Goal: Complete application form

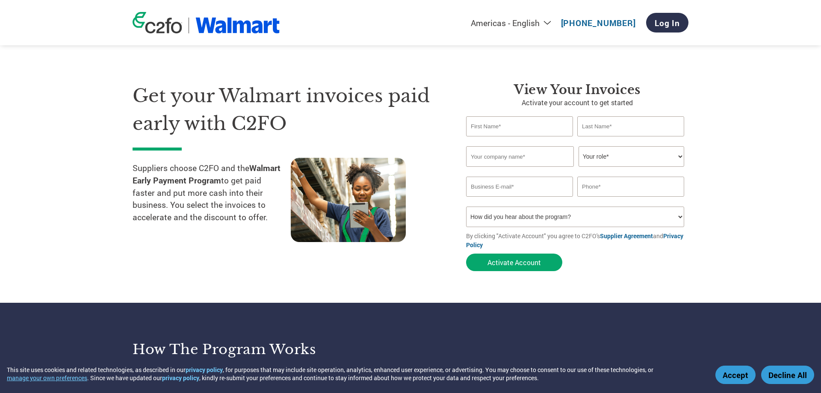
click at [502, 124] on input "text" at bounding box center [519, 126] width 107 height 20
type input "[PERSON_NAME]"
click at [501, 162] on input "text" at bounding box center [520, 156] width 108 height 21
click at [550, 159] on input "[PERSON_NAME] Area Chamber" at bounding box center [520, 156] width 108 height 21
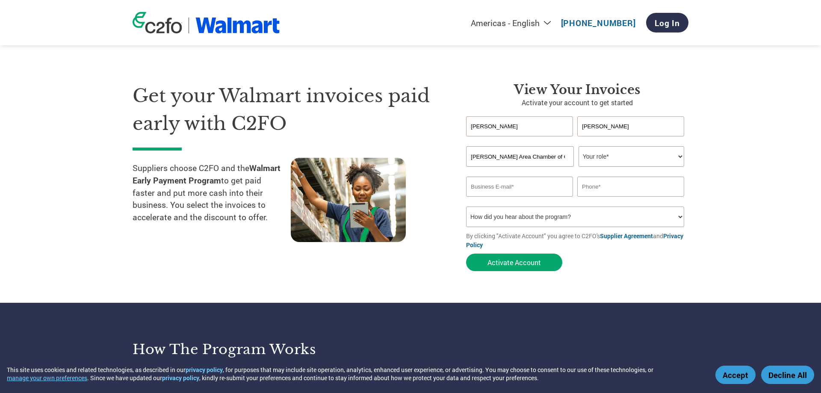
type input "[PERSON_NAME] Area Chamber of Commerce"
click at [579, 146] on select "Your role* CFO Controller Credit Manager Finance Director Treasurer CEO Preside…" at bounding box center [632, 156] width 106 height 21
select select "OTHER"
click option "Other" at bounding box center [0, 0] width 0 height 0
click at [505, 191] on input "email" at bounding box center [519, 187] width 107 height 20
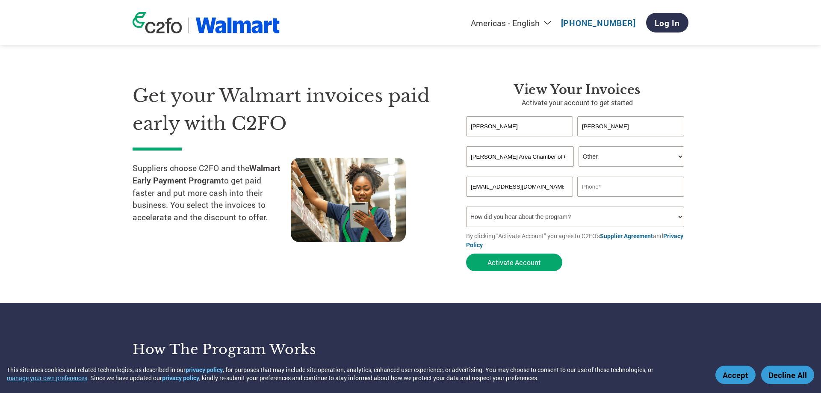
scroll to position [0, 2]
type input "[EMAIL_ADDRESS][DOMAIN_NAME]"
type input "[PHONE_NUMBER]"
click at [466, 207] on select "How did you hear about the program? Received a letter Email Social Media Online…" at bounding box center [575, 217] width 218 height 21
select select "Other"
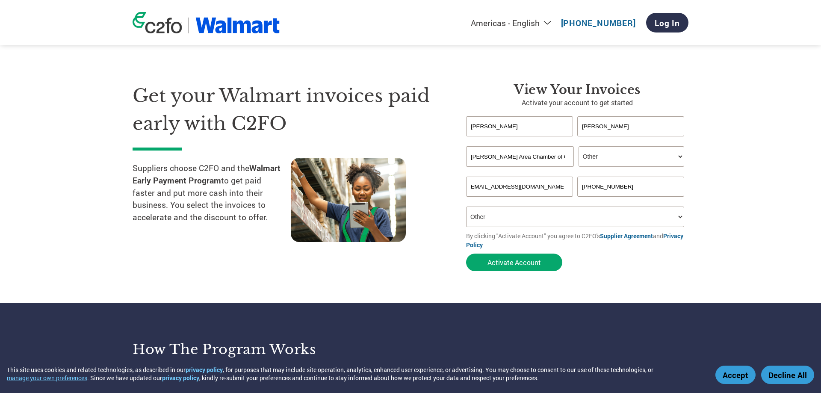
click option "Other" at bounding box center [0, 0] width 0 height 0
click at [212, 239] on div "Suppliers choose C2FO and the Walmart Early Payment Program to get paid faster …" at bounding box center [287, 201] width 308 height 86
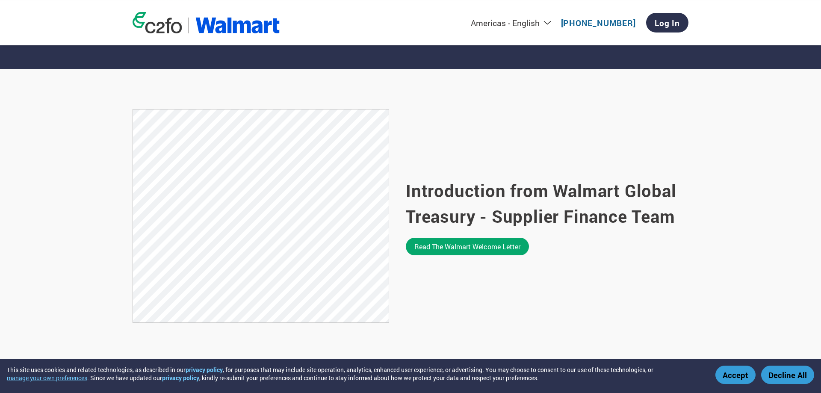
scroll to position [480, 0]
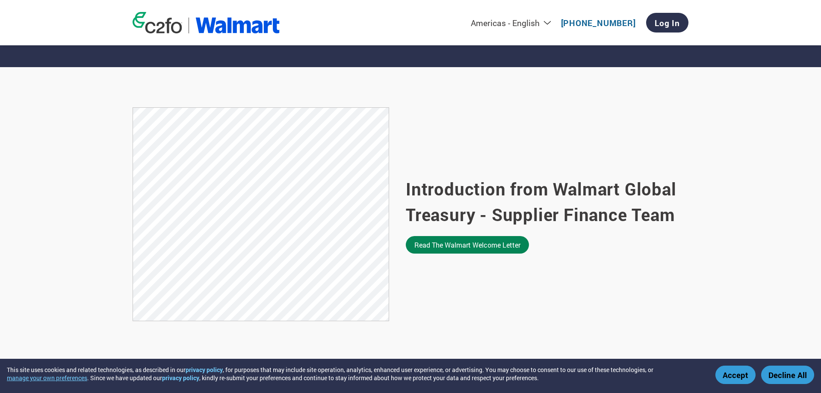
click at [456, 236] on link "Read the Walmart welcome letter" at bounding box center [467, 245] width 123 height 18
